Goal: Information Seeking & Learning: Learn about a topic

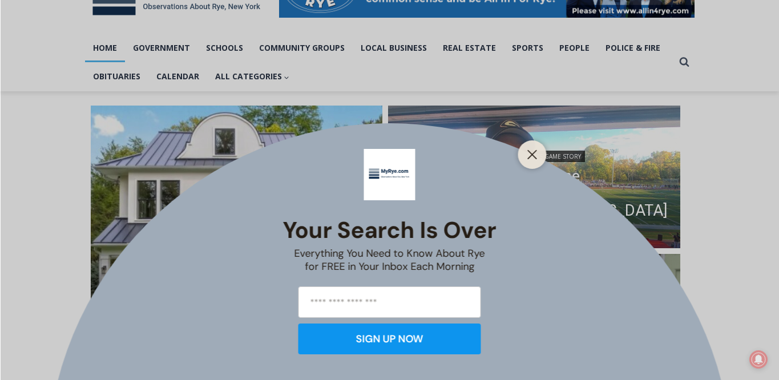
scroll to position [216, 0]
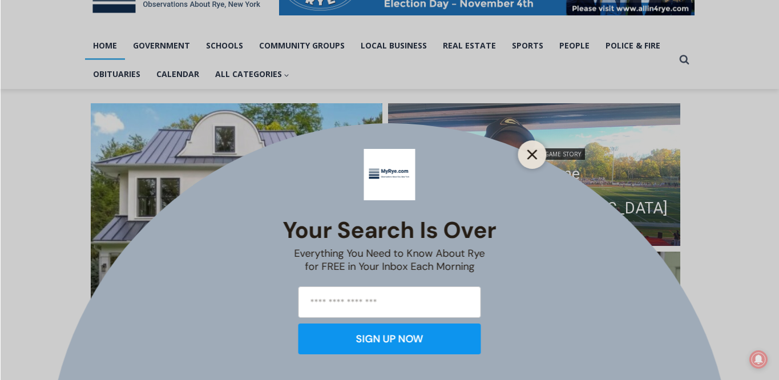
click at [536, 154] on icon "Close" at bounding box center [532, 155] width 10 height 10
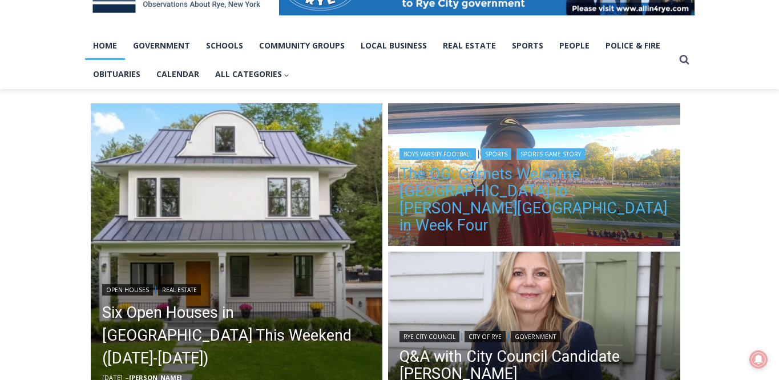
click at [490, 205] on link "The OG: Garnets Welcome Yorktown to Nugent Stadium in Week Four" at bounding box center [533, 199] width 269 height 68
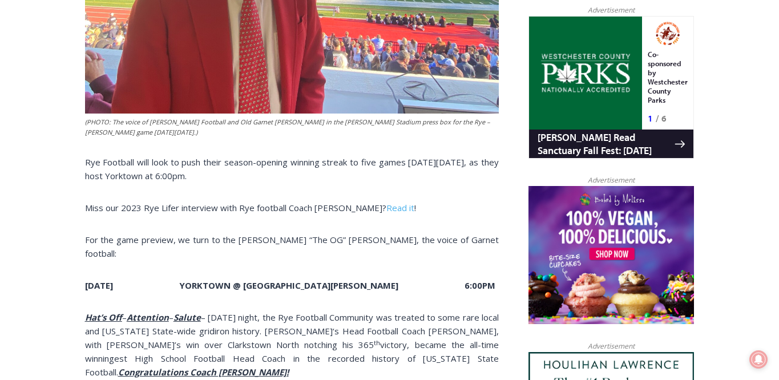
scroll to position [609, 0]
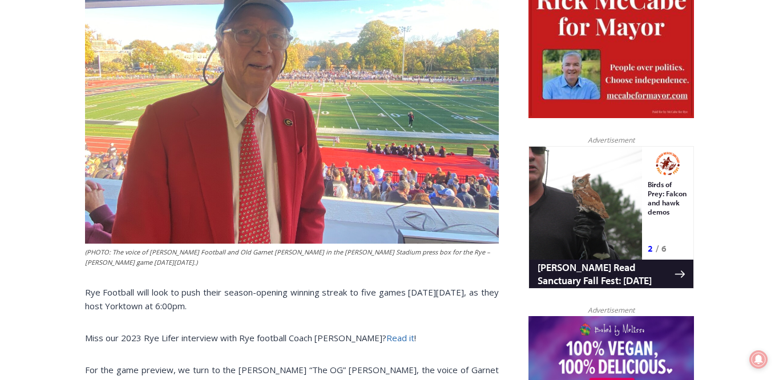
click at [386, 332] on link "Read it" at bounding box center [400, 337] width 28 height 11
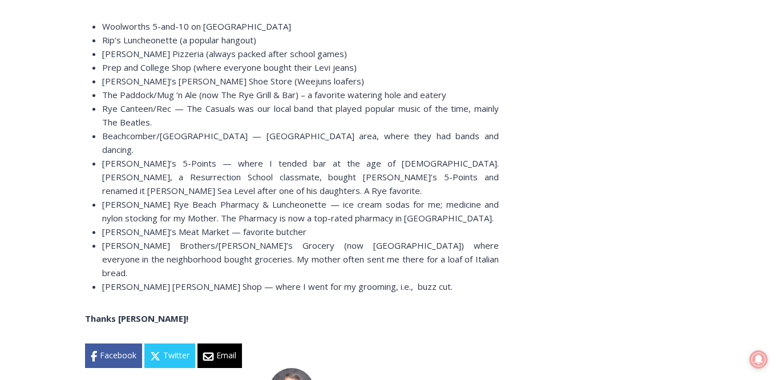
scroll to position [6597, 0]
